Goal: Task Accomplishment & Management: Use online tool/utility

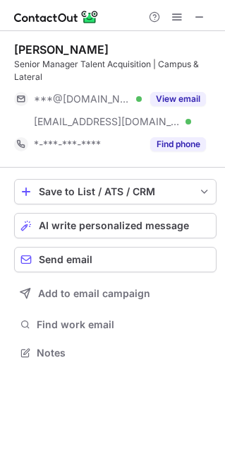
scroll to position [342, 225]
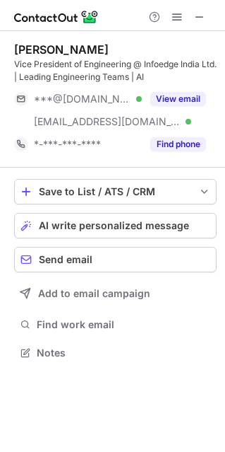
scroll to position [342, 225]
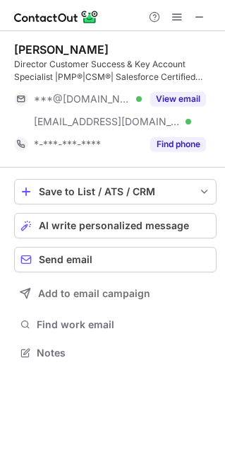
scroll to position [342, 225]
click at [203, 15] on span at bounding box center [199, 16] width 11 height 11
